Goal: Complete application form

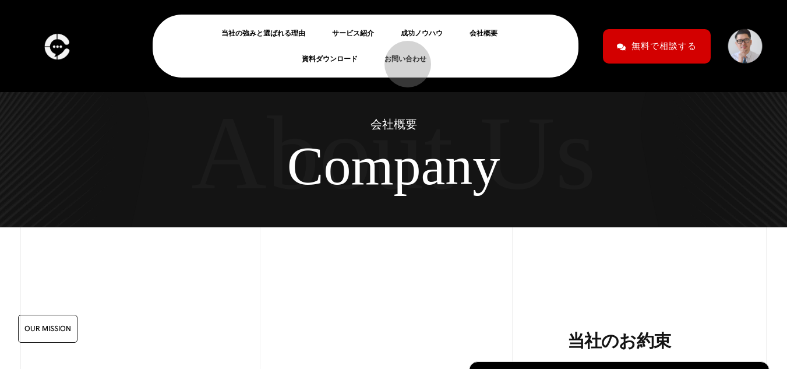
click at [402, 59] on link "お問い合わせ" at bounding box center [409, 59] width 51 height 14
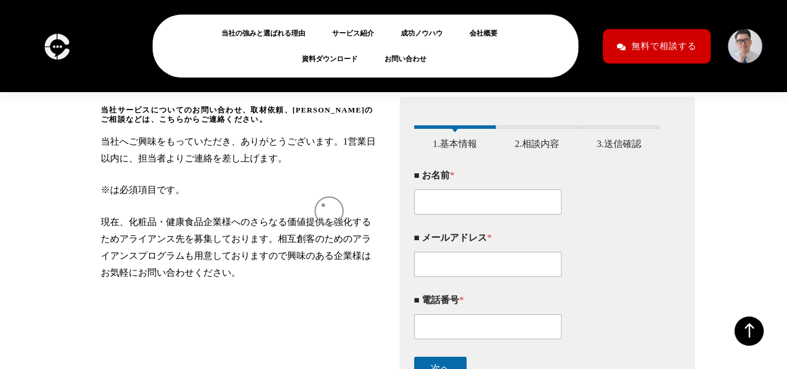
scroll to position [182, 0]
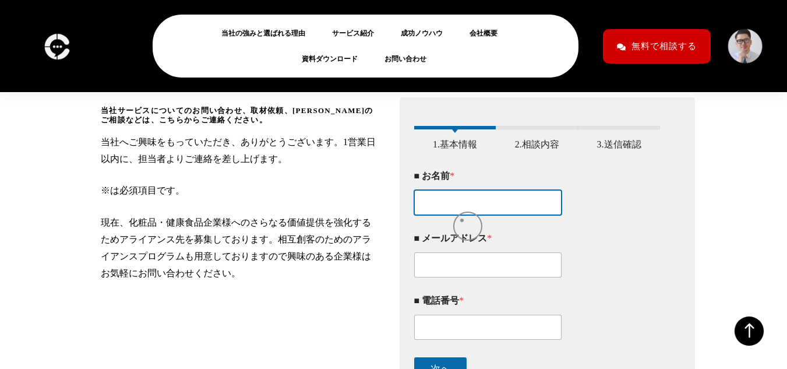
click at [461, 215] on input "■ お名前 *" at bounding box center [488, 202] width 148 height 25
type input "遠藤ひとみ"
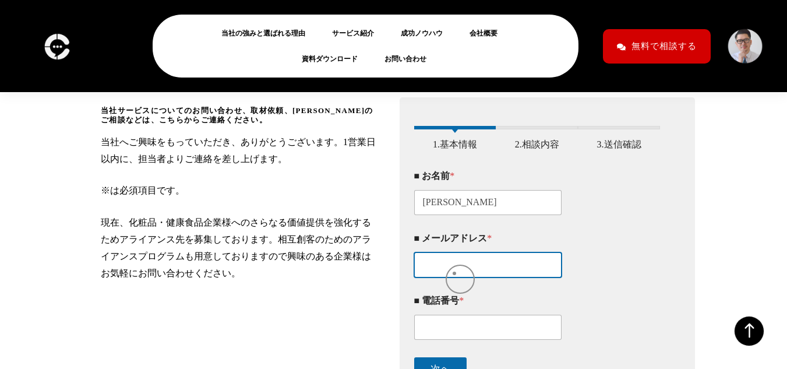
click at [443, 270] on input "■ メールアドレス *" at bounding box center [488, 264] width 148 height 25
type input "hitomi.endo@forfreelance.co.jp"
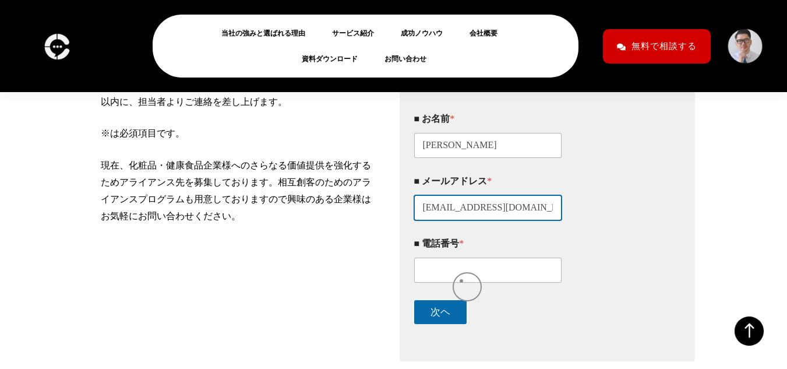
scroll to position [241, 0]
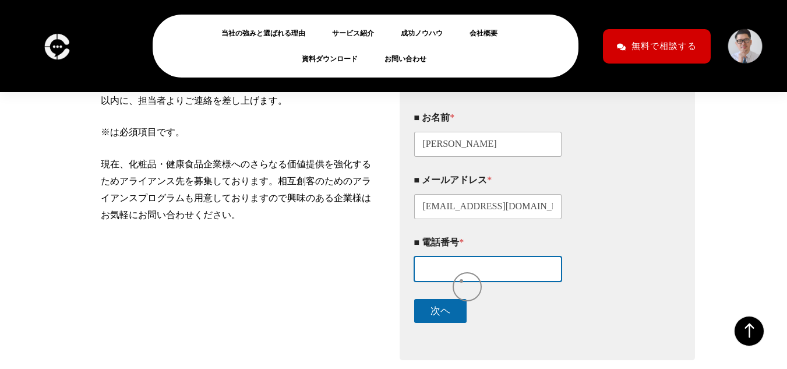
click at [461, 281] on input "■ 電話番号 *" at bounding box center [488, 268] width 148 height 25
type input "0"
paste input "0366827687"
type input "0366827687"
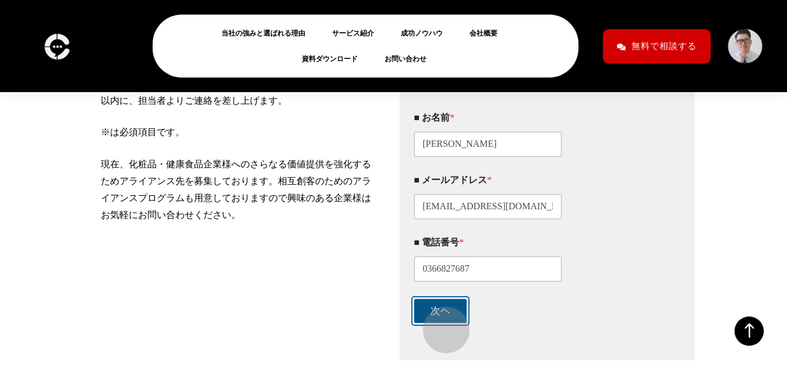
click at [440, 323] on button "次ヘ" at bounding box center [440, 311] width 52 height 24
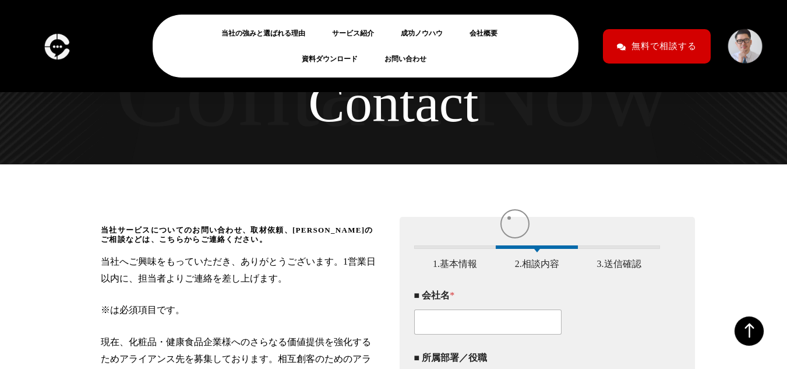
scroll to position [0, 0]
